Goal: Transaction & Acquisition: Download file/media

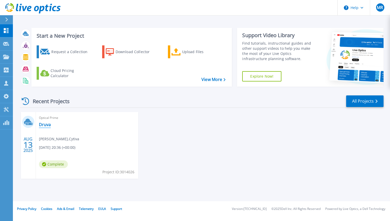
click at [44, 124] on link "Druva" at bounding box center [45, 124] width 12 height 5
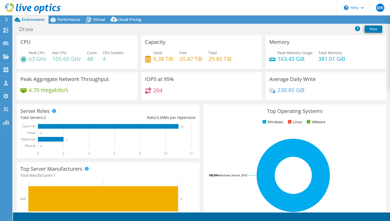
select select "HongKong"
select select "USD"
click at [304, 18] on link "Reports" at bounding box center [303, 20] width 25 height 8
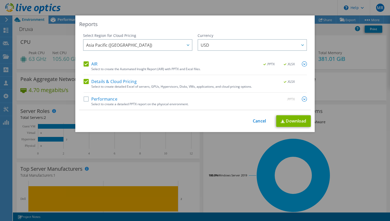
click at [86, 63] on label "AIR" at bounding box center [91, 63] width 14 height 5
click at [0, 0] on input "AIR" at bounding box center [0, 0] width 0 height 0
click at [287, 119] on link "Download" at bounding box center [293, 121] width 35 height 12
click at [256, 122] on link "Cancel" at bounding box center [259, 121] width 13 height 5
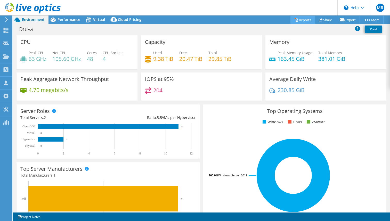
click at [296, 20] on link "Reports" at bounding box center [303, 20] width 25 height 8
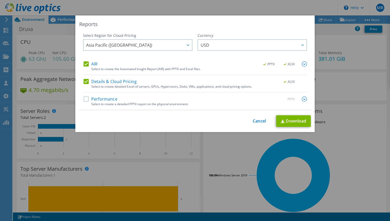
click at [90, 68] on div "AIR .PPTX .XLSX Select to create the Automated Insight Report (AIR) with PPTX a…" at bounding box center [196, 68] width 224 height 14
click at [88, 65] on label "AIR" at bounding box center [91, 63] width 14 height 5
click at [0, 0] on input "AIR" at bounding box center [0, 0] width 0 height 0
click at [256, 122] on link "Cancel" at bounding box center [259, 121] width 13 height 5
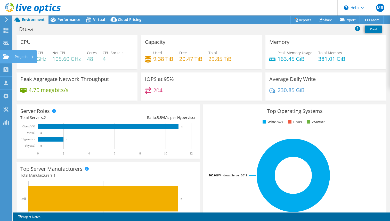
click at [18, 57] on div "Projects" at bounding box center [24, 56] width 25 height 13
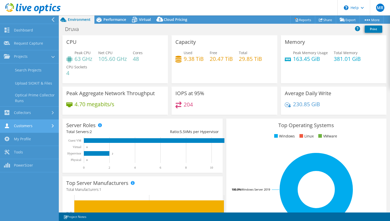
click at [26, 126] on link "Customers" at bounding box center [29, 126] width 59 height 13
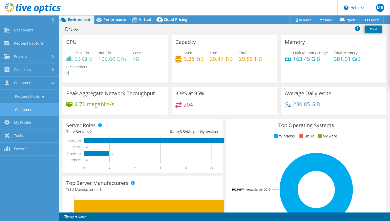
click at [29, 110] on link "Customers" at bounding box center [29, 109] width 59 height 13
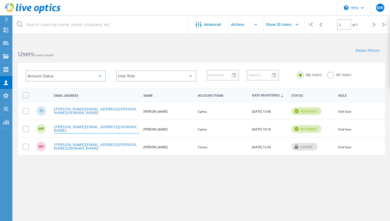
click at [76, 129] on link "mike.pope1@cytiva.com" at bounding box center [96, 129] width 85 height 8
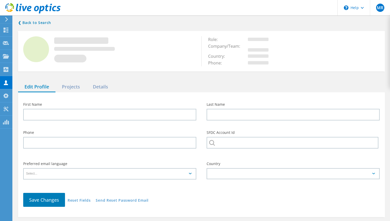
type input "Mike"
type input "Pope"
type input "Cytiva"
type input "English"
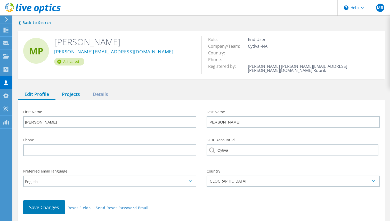
click at [81, 93] on div "Projects" at bounding box center [70, 94] width 31 height 11
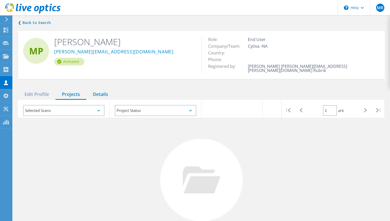
click at [91, 89] on div "Details" at bounding box center [100, 94] width 28 height 11
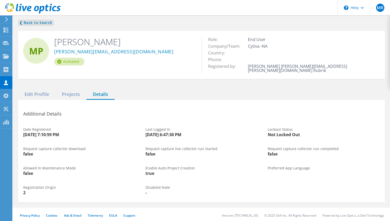
click at [24, 21] on link "❮ Back to Search" at bounding box center [36, 23] width 36 height 6
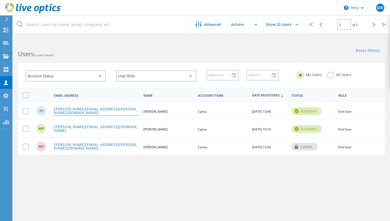
click at [68, 109] on link "tim.schuman@cytiva.com" at bounding box center [96, 111] width 85 height 8
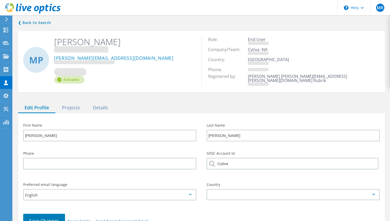
type input "Tim"
type input "Schuman"
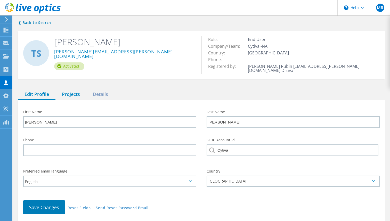
click at [75, 90] on div "Projects" at bounding box center [70, 94] width 31 height 11
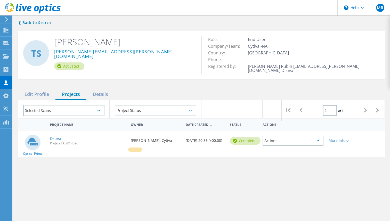
click at [316, 141] on div "Actions" at bounding box center [293, 141] width 61 height 10
click at [342, 178] on div "Project Name Owner Date Created Status Actions Optical Prime Druva Project ID: …" at bounding box center [201, 185] width 367 height 134
click at [347, 139] on lo-svg-helper at bounding box center [348, 141] width 4 height 4
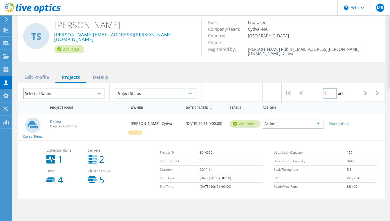
scroll to position [48, 0]
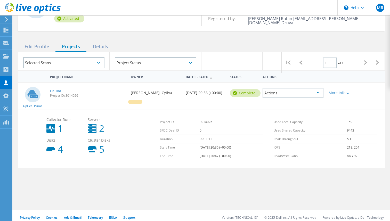
click at [314, 88] on div "Actions" at bounding box center [293, 93] width 61 height 10
click at [283, 87] on div "Project Details" at bounding box center [293, 89] width 60 height 8
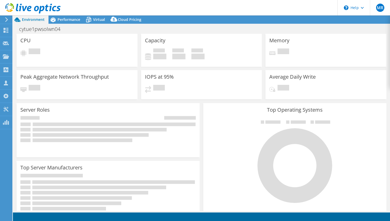
select select "USD"
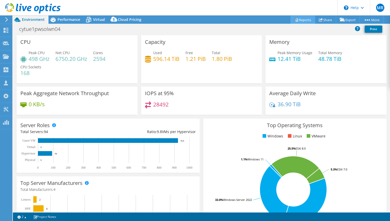
click at [304, 18] on link "Reports" at bounding box center [303, 20] width 25 height 8
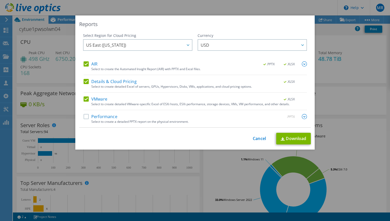
click at [89, 63] on label "AIR" at bounding box center [91, 63] width 14 height 5
click at [0, 0] on input "AIR" at bounding box center [0, 0] width 0 height 0
click at [289, 138] on link "Download" at bounding box center [293, 139] width 35 height 12
click at [261, 139] on link "Cancel" at bounding box center [259, 138] width 13 height 5
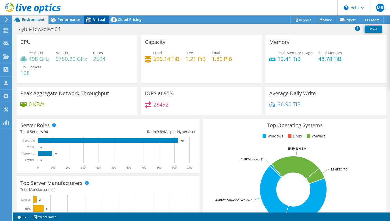
click at [92, 21] on icon at bounding box center [88, 19] width 9 height 9
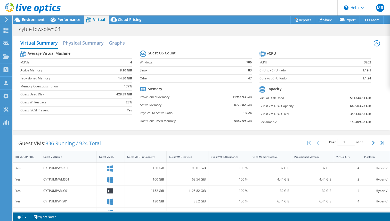
click at [352, 114] on b "358134.83 GiB" at bounding box center [360, 114] width 21 height 5
drag, startPoint x: 349, startPoint y: 114, endPoint x: 365, endPoint y: 115, distance: 15.3
click at [365, 115] on td "358134.83 GiB" at bounding box center [350, 114] width 41 height 8
copy b "358134.83"
click at [90, 44] on h2 "Physical Summary" at bounding box center [83, 43] width 41 height 11
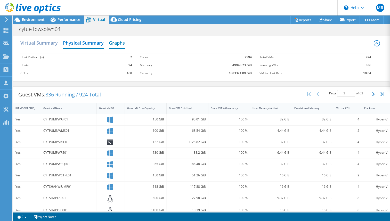
click at [113, 46] on h2 "Graphs" at bounding box center [117, 43] width 16 height 11
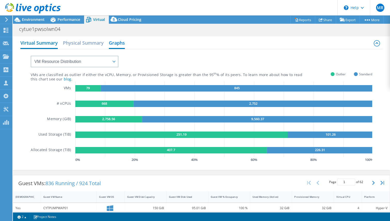
click at [40, 46] on h2 "Virtual Summary" at bounding box center [38, 43] width 37 height 11
